Goal: Task Accomplishment & Management: Manage account settings

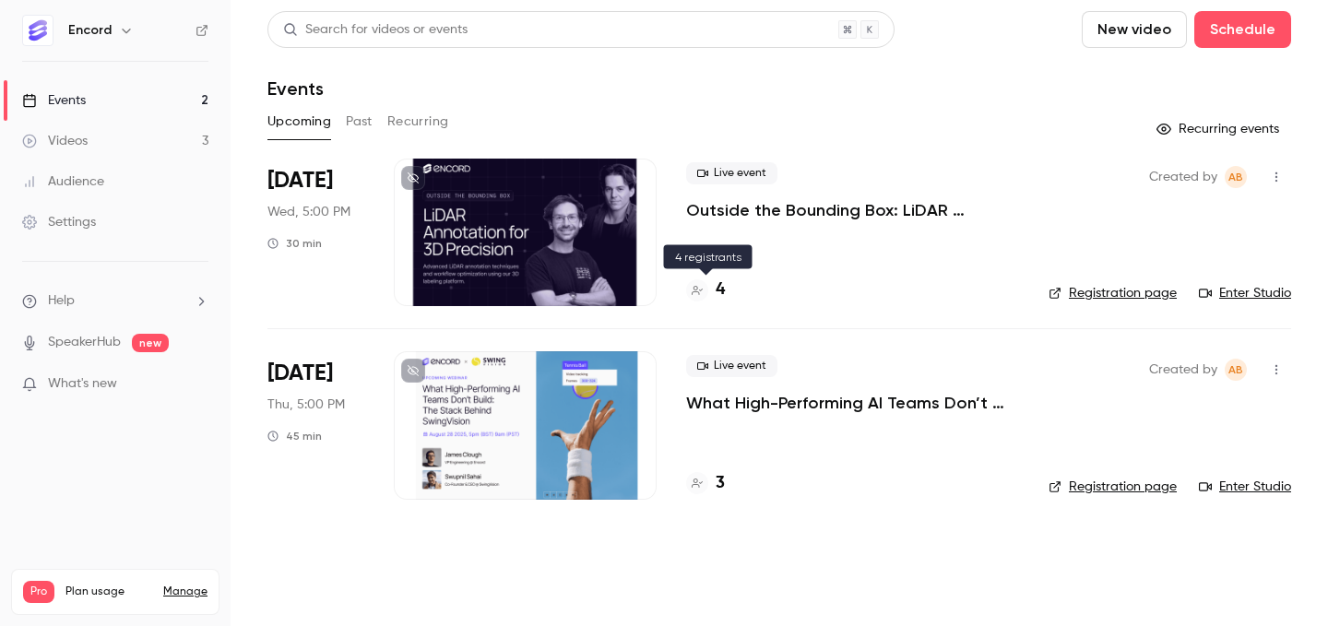
click at [717, 291] on h4 "4" at bounding box center [720, 290] width 9 height 25
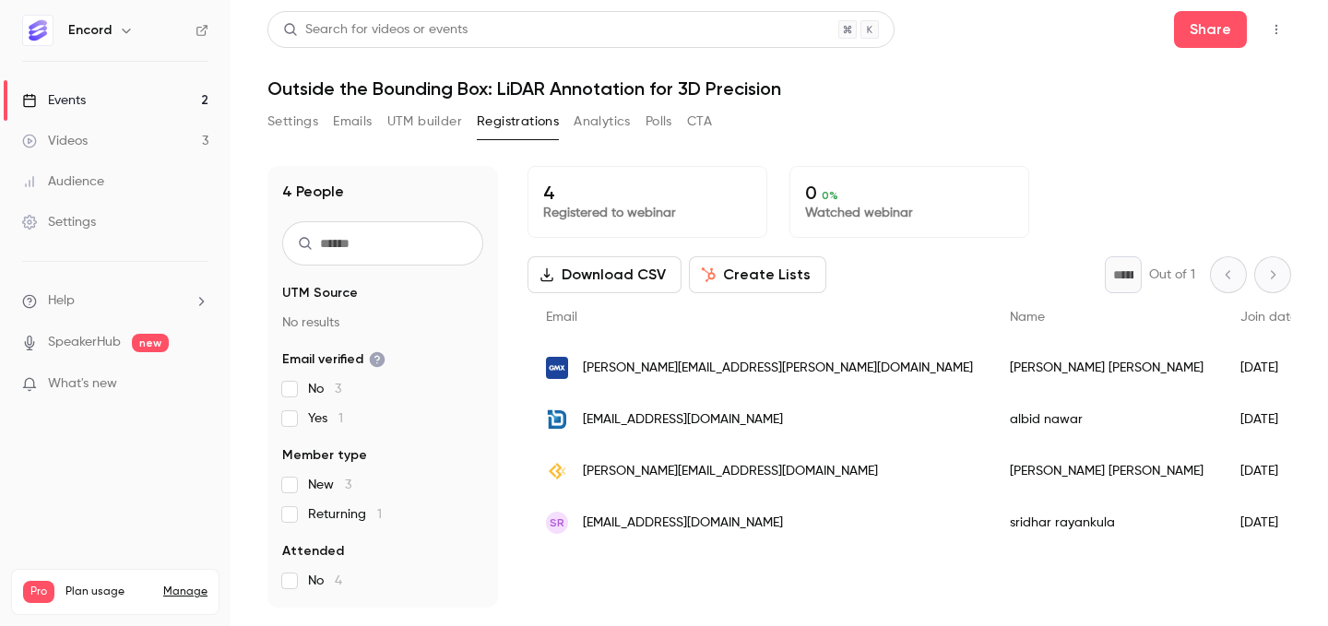
click at [94, 229] on div "Settings" at bounding box center [59, 222] width 74 height 18
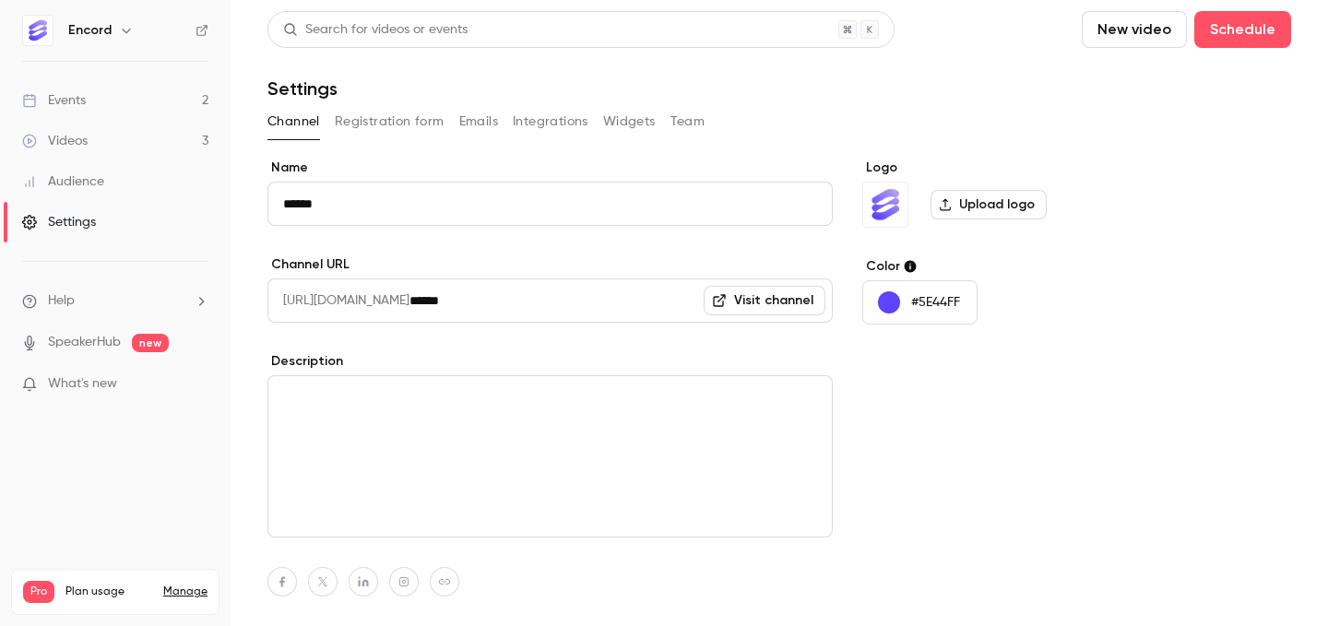
click at [93, 42] on div "Encord" at bounding box center [115, 30] width 186 height 31
click at [93, 36] on h6 "Encord" at bounding box center [89, 30] width 43 height 18
click at [133, 36] on button "button" at bounding box center [126, 30] width 22 height 22
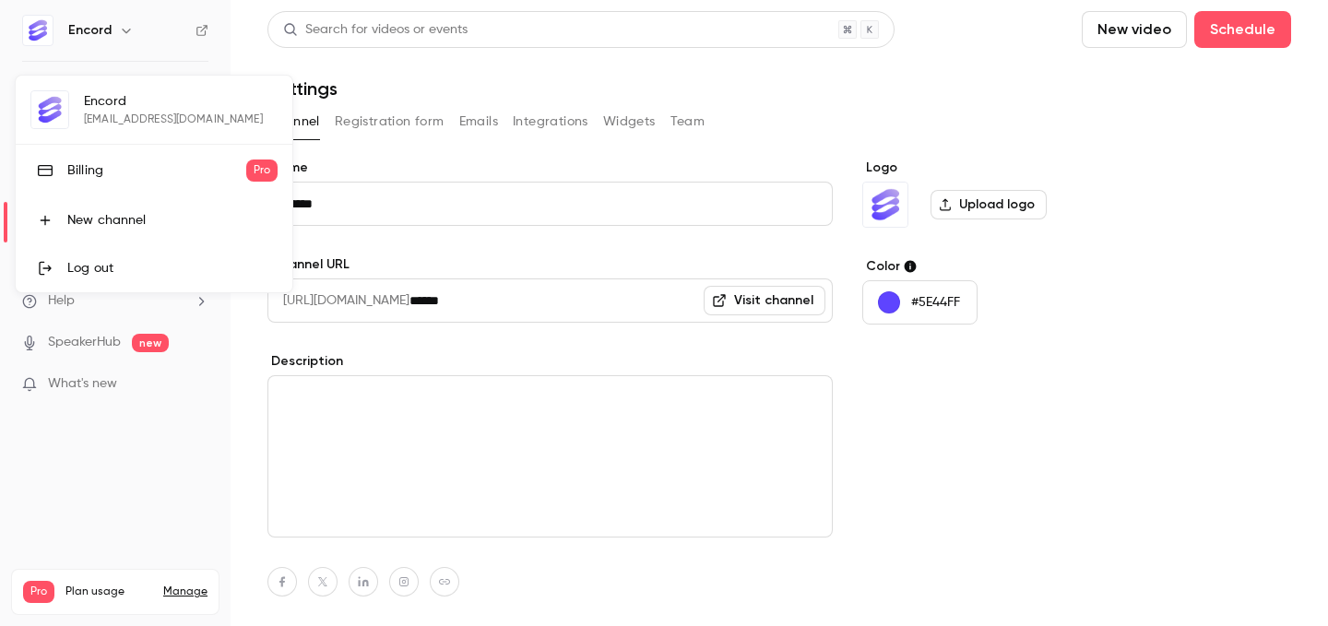
click at [1131, 114] on div at bounding box center [664, 313] width 1328 height 626
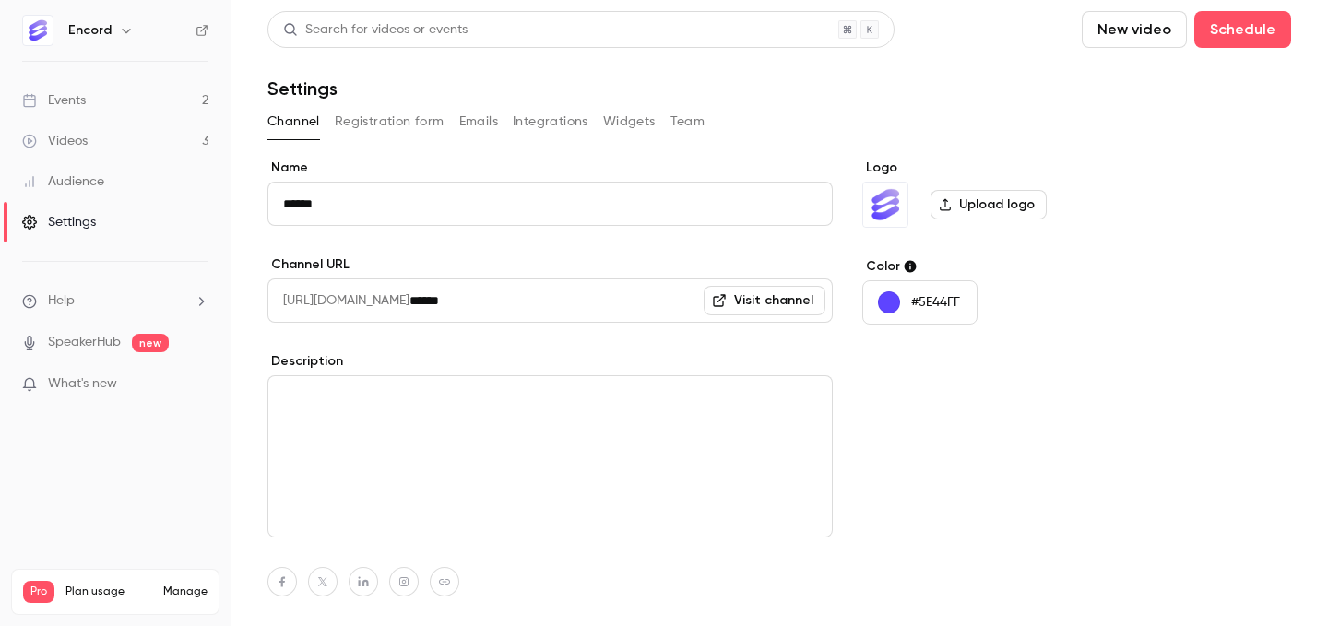
click at [148, 221] on link "Settings" at bounding box center [115, 222] width 231 height 41
click at [678, 116] on button "Team" at bounding box center [687, 122] width 35 height 30
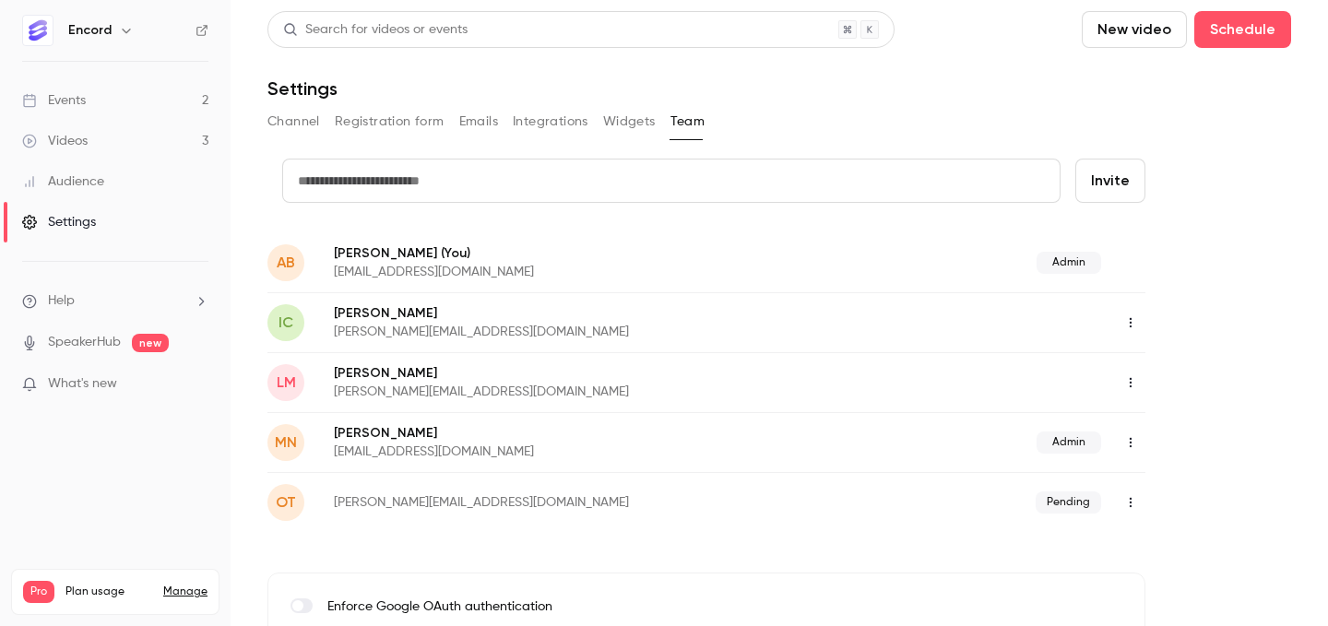
click at [509, 171] on input "text" at bounding box center [671, 181] width 778 height 44
click at [1075, 159] on button "Invite" at bounding box center [1110, 181] width 70 height 44
type input "**********"
click at [1139, 190] on button "Invite" at bounding box center [1110, 181] width 70 height 44
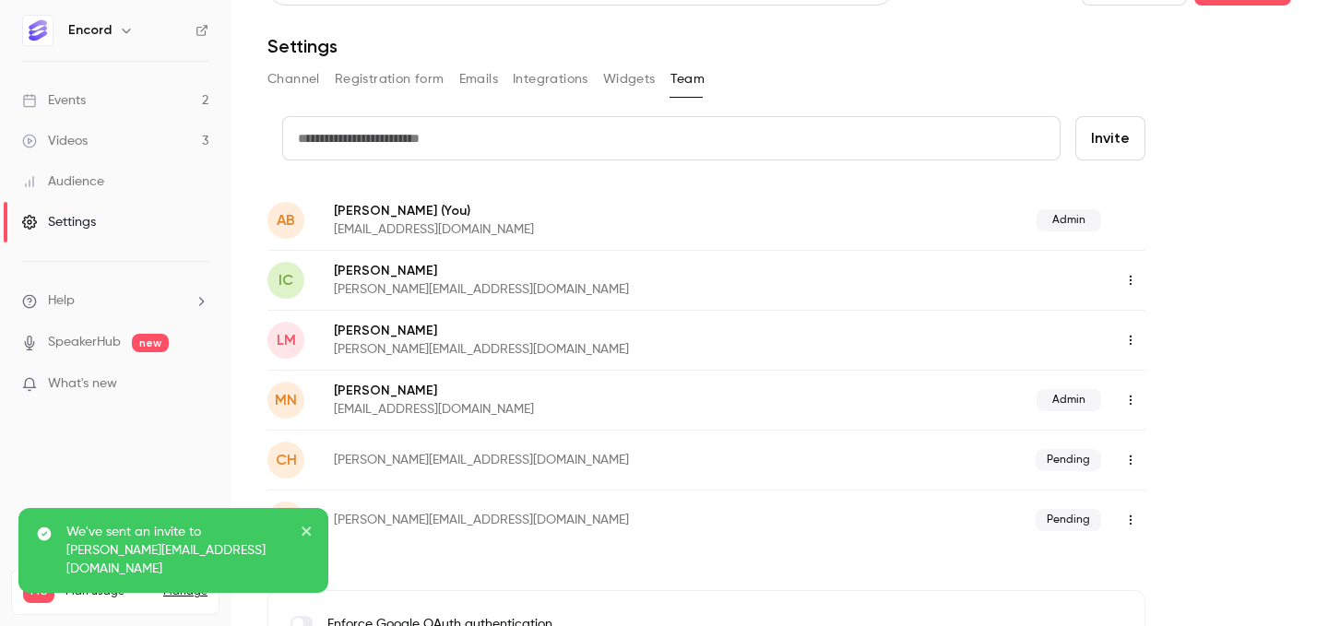
scroll to position [45, 0]
